Goal: Navigation & Orientation: Find specific page/section

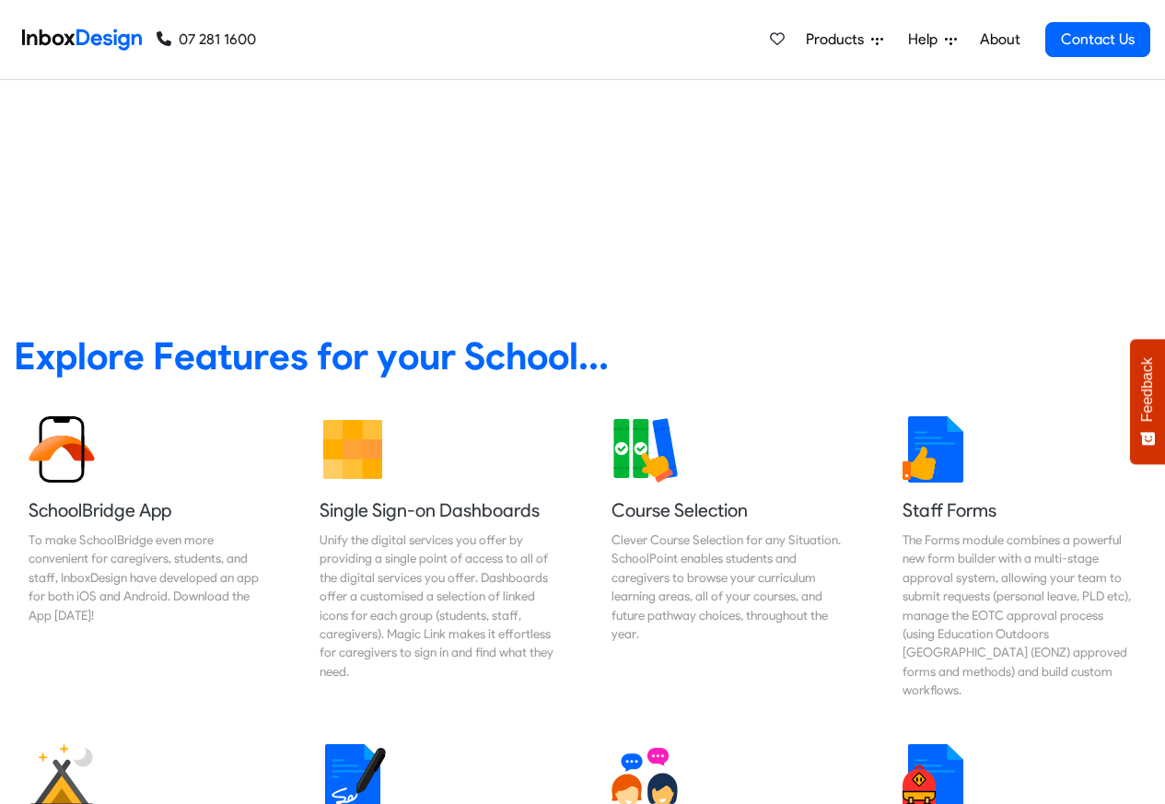
scroll to position [1755, 0]
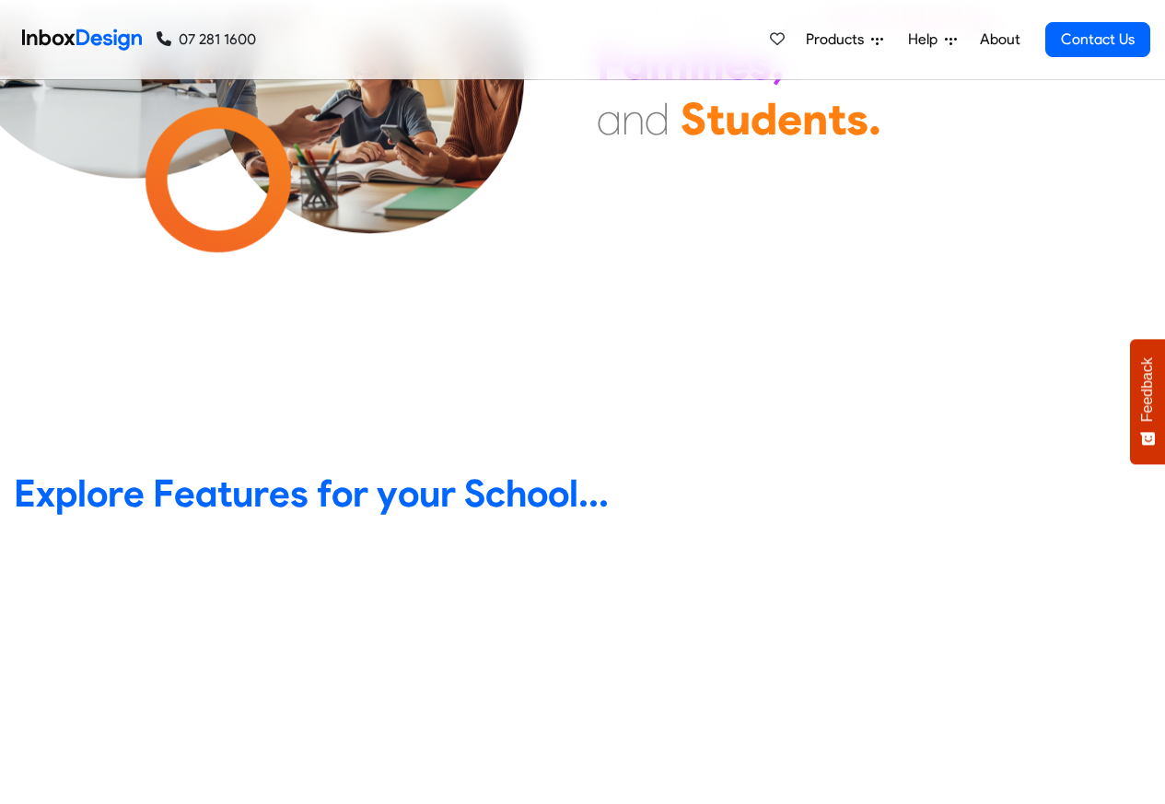
scroll to position [663, 0]
